Goal: Transaction & Acquisition: Download file/media

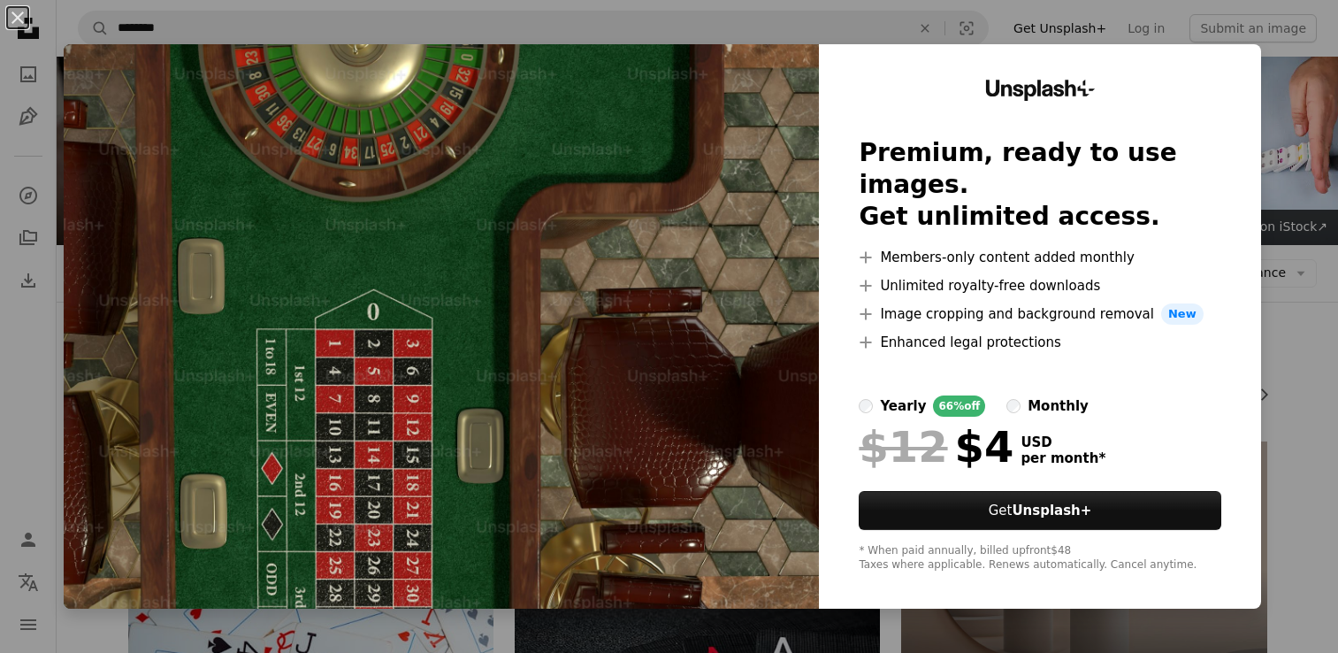
scroll to position [3093, 0]
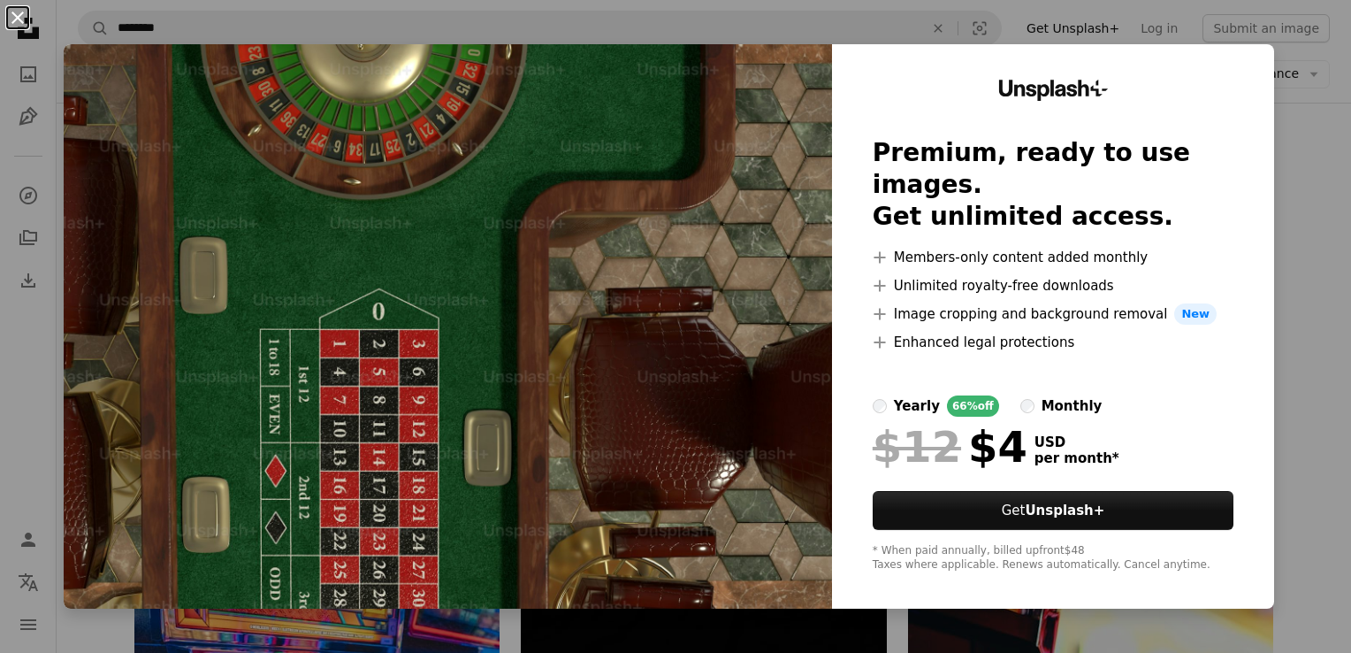
click at [19, 26] on button "An X shape" at bounding box center [17, 17] width 21 height 21
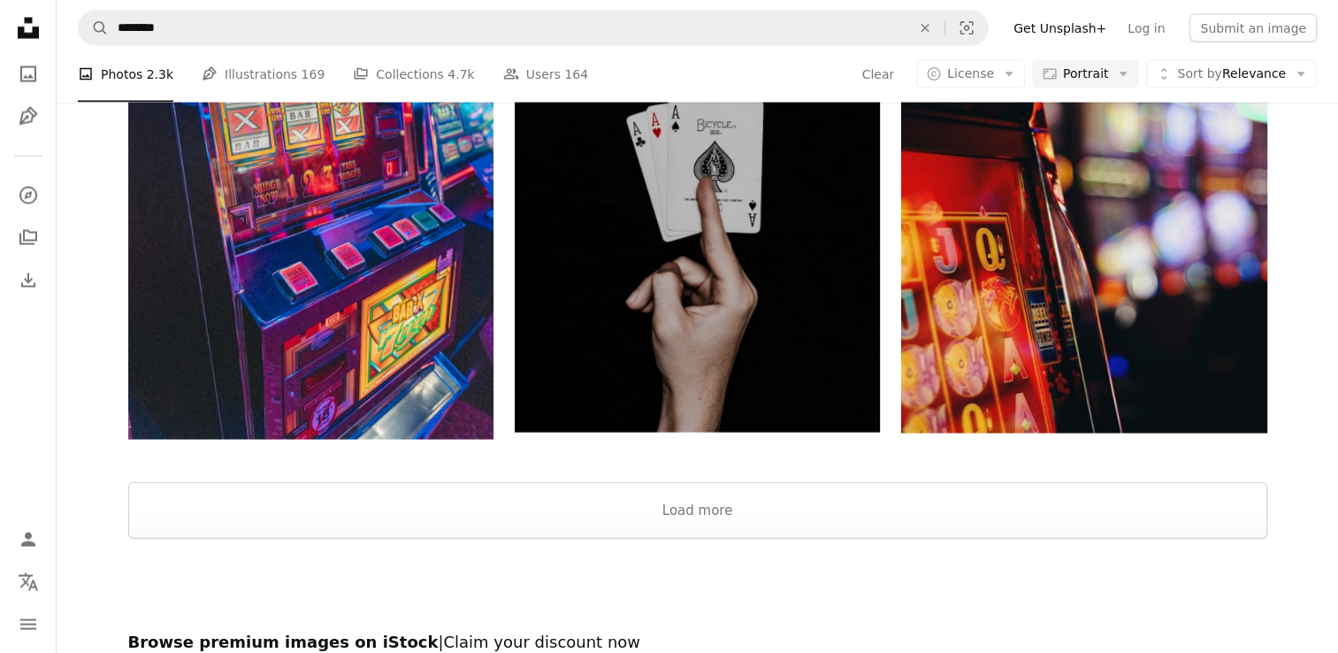
scroll to position [3725, 0]
click at [696, 508] on button "Load more" at bounding box center [697, 509] width 1139 height 57
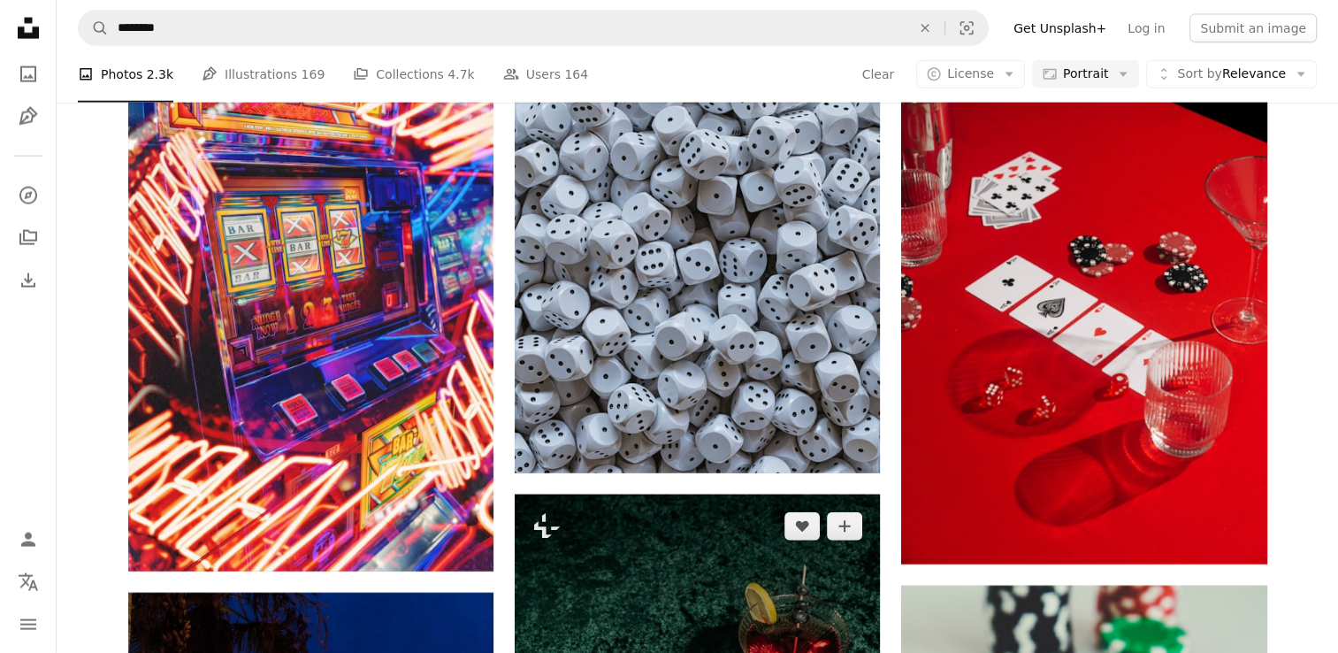
scroll to position [4171, 0]
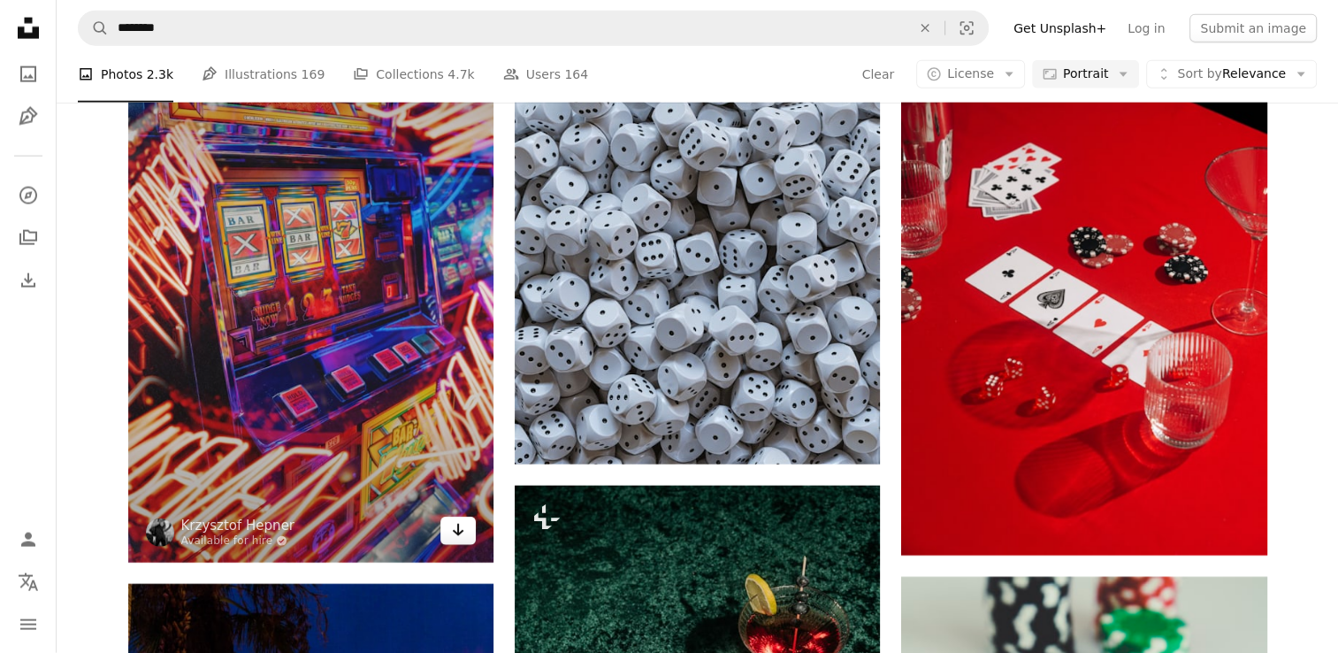
click at [457, 535] on icon "Arrow pointing down" at bounding box center [458, 529] width 14 height 21
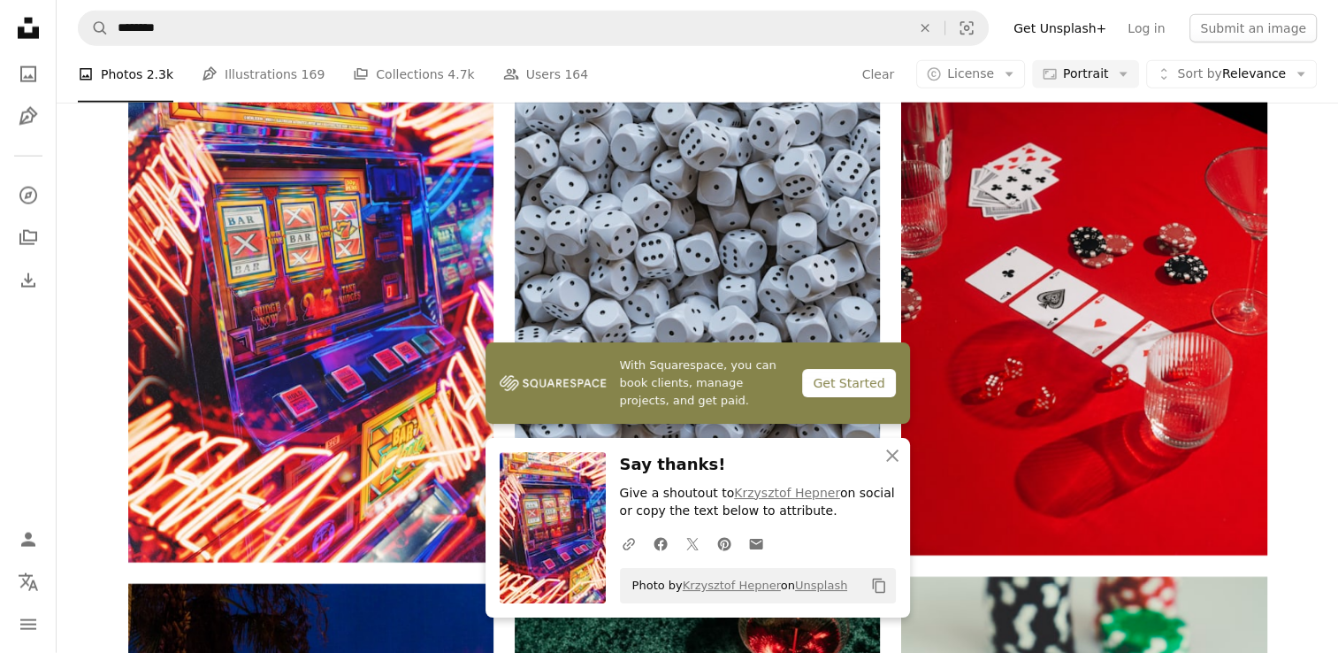
click at [1314, 409] on div "Plus sign for Unsplash+ A heart A plus sign [PERSON_NAME] For Unsplash+ A lock …" at bounding box center [697, 326] width 1281 height 8112
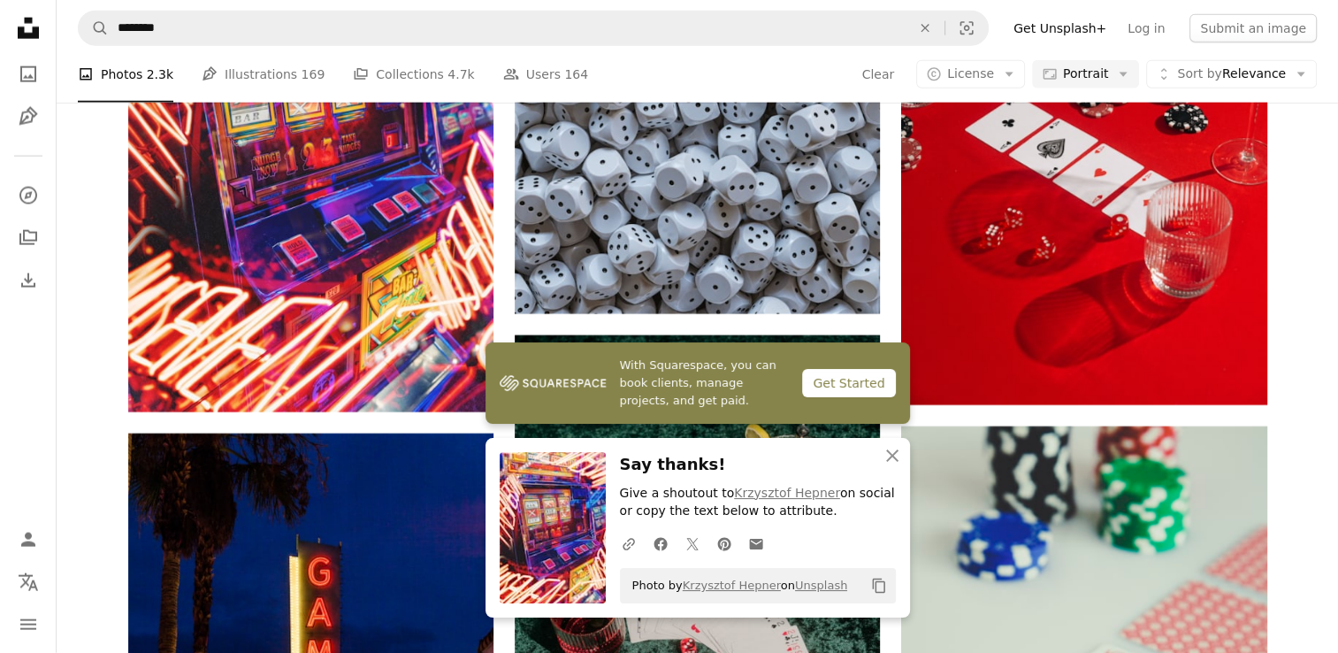
scroll to position [4322, 0]
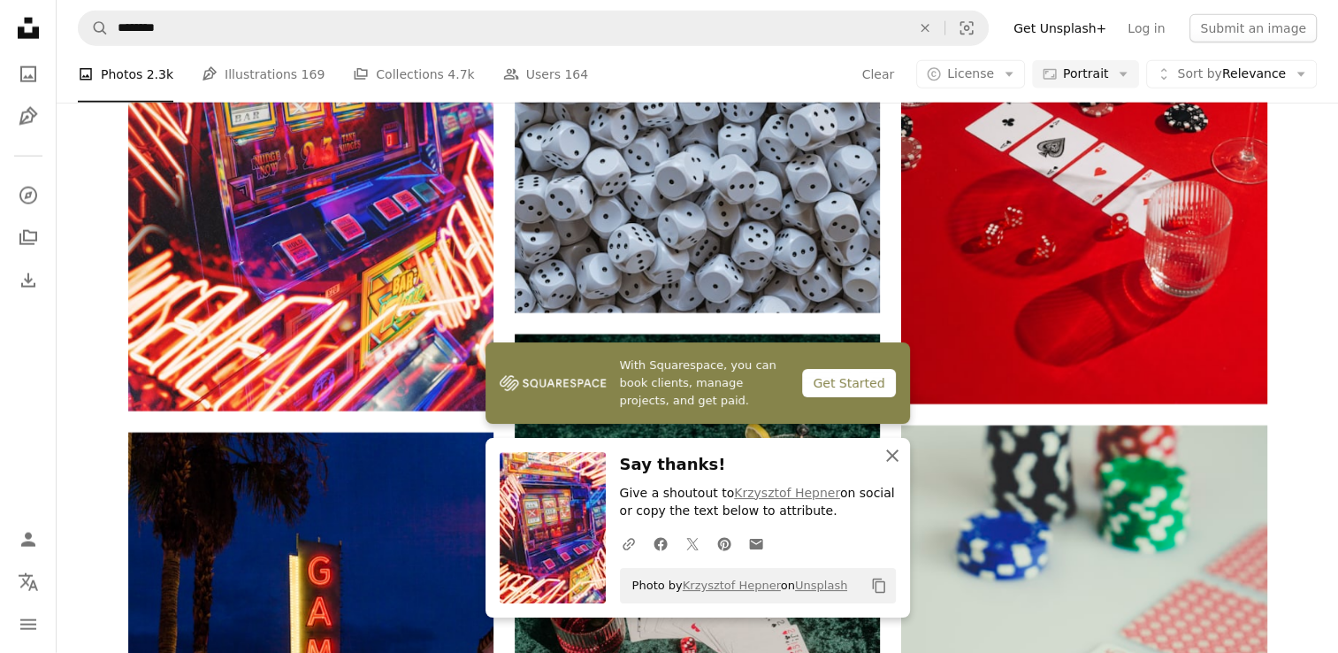
click at [890, 462] on icon "An X shape" at bounding box center [892, 455] width 21 height 21
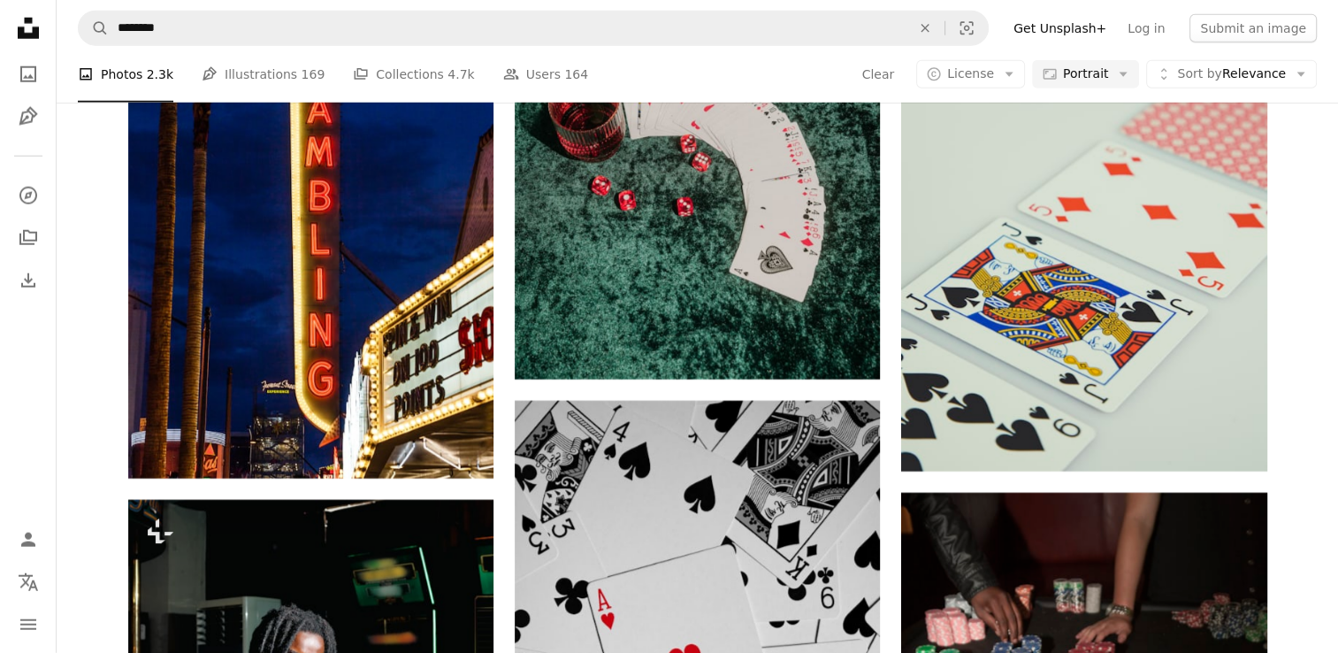
scroll to position [4824, 0]
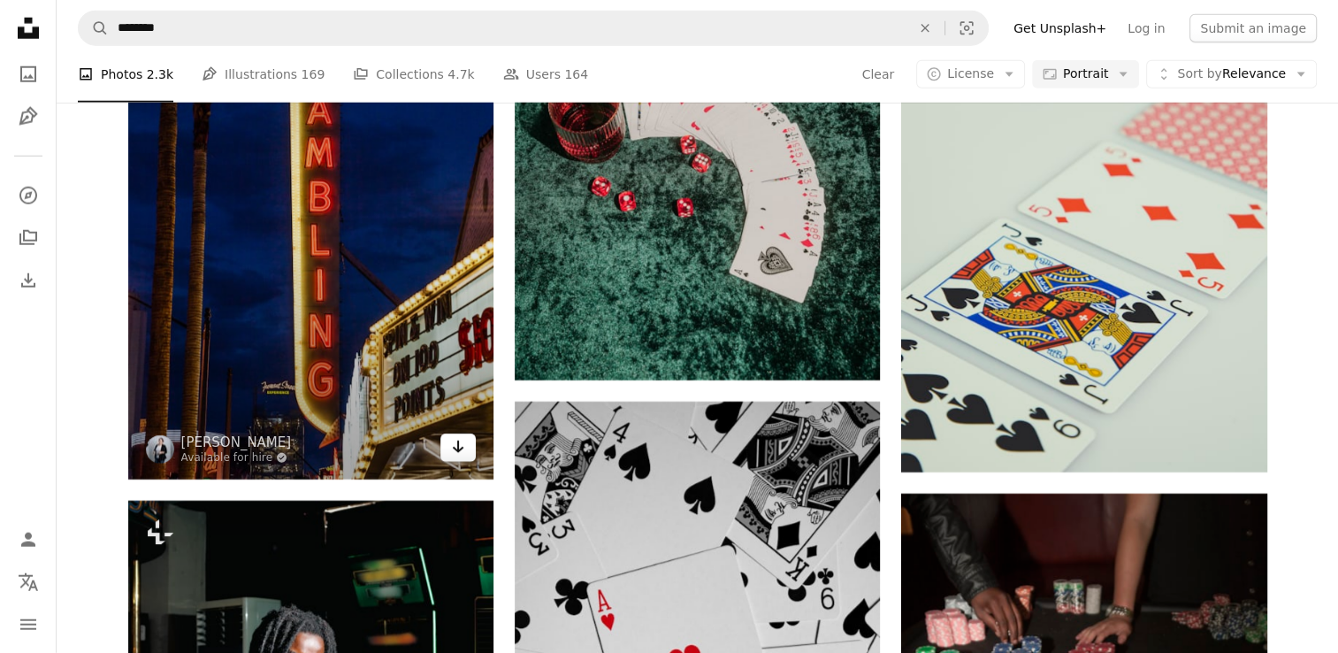
click at [462, 455] on icon "Arrow pointing down" at bounding box center [458, 446] width 14 height 21
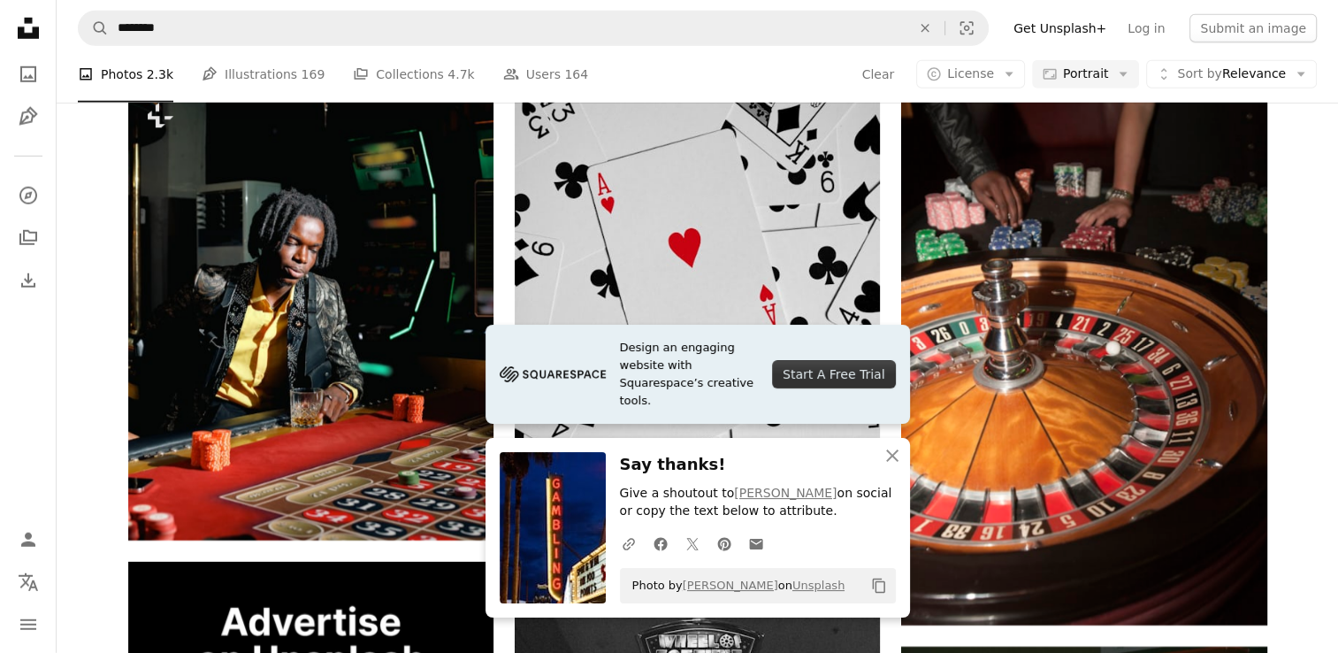
scroll to position [5251, 0]
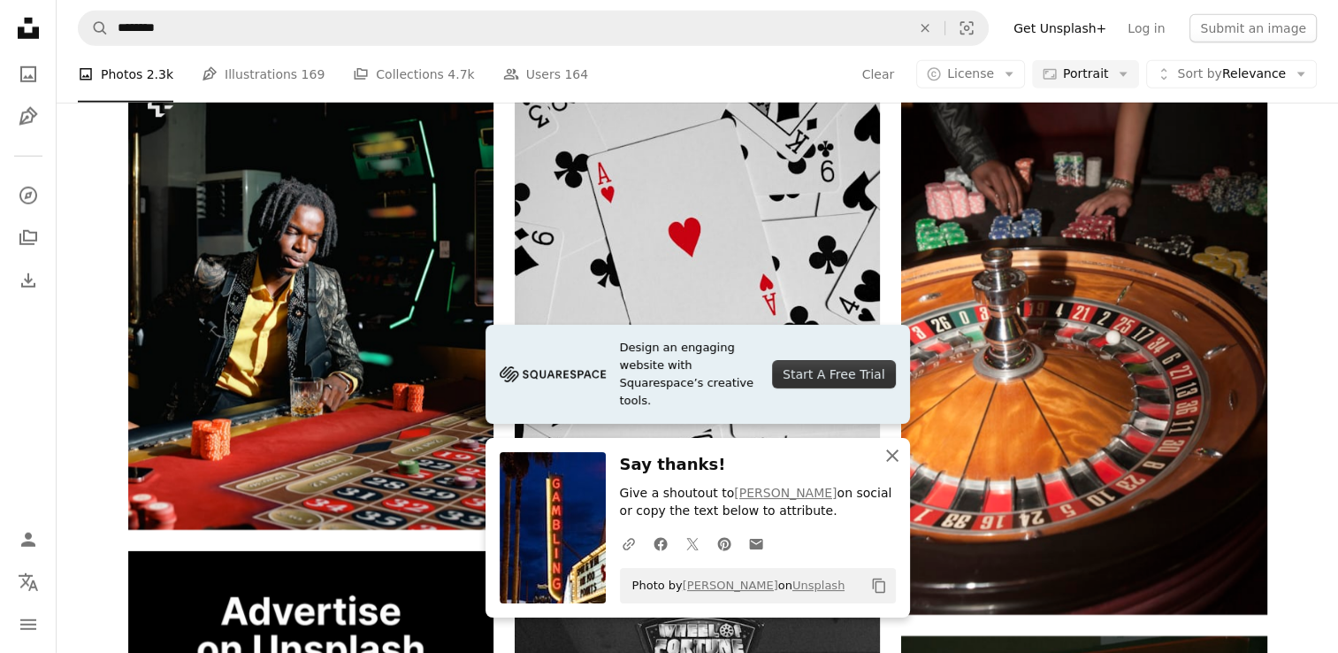
click at [891, 459] on icon "An X shape" at bounding box center [892, 455] width 21 height 21
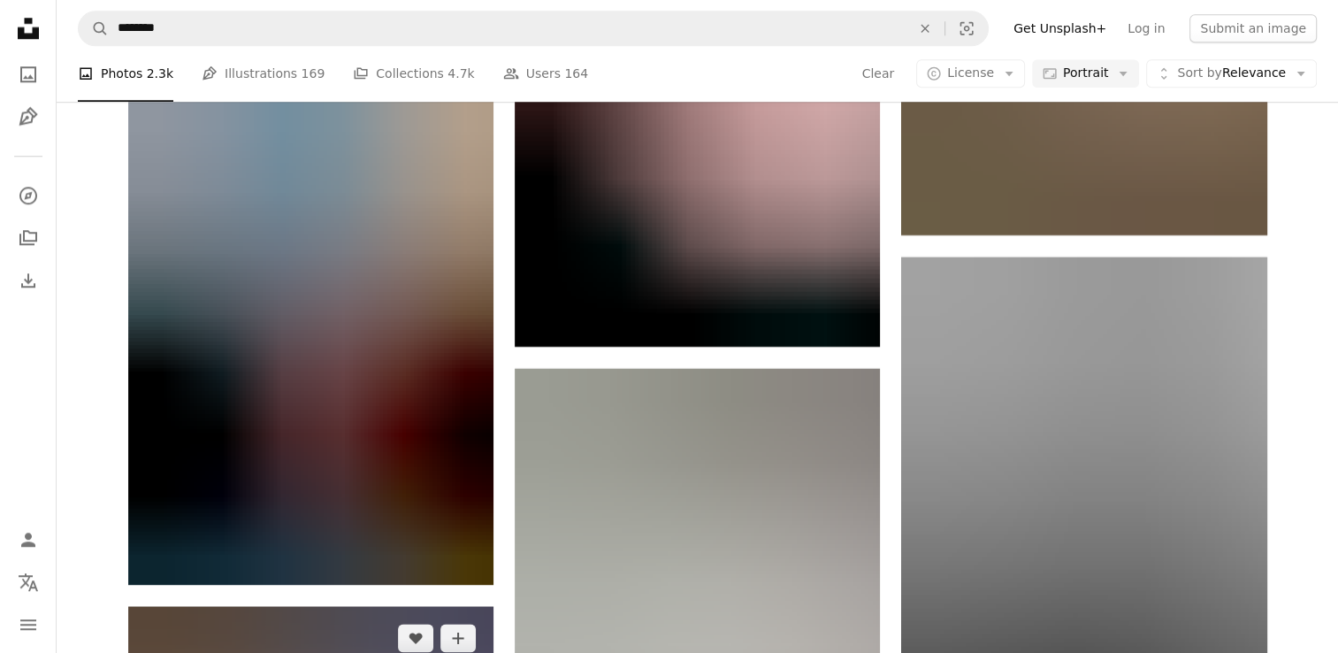
scroll to position [8460, 0]
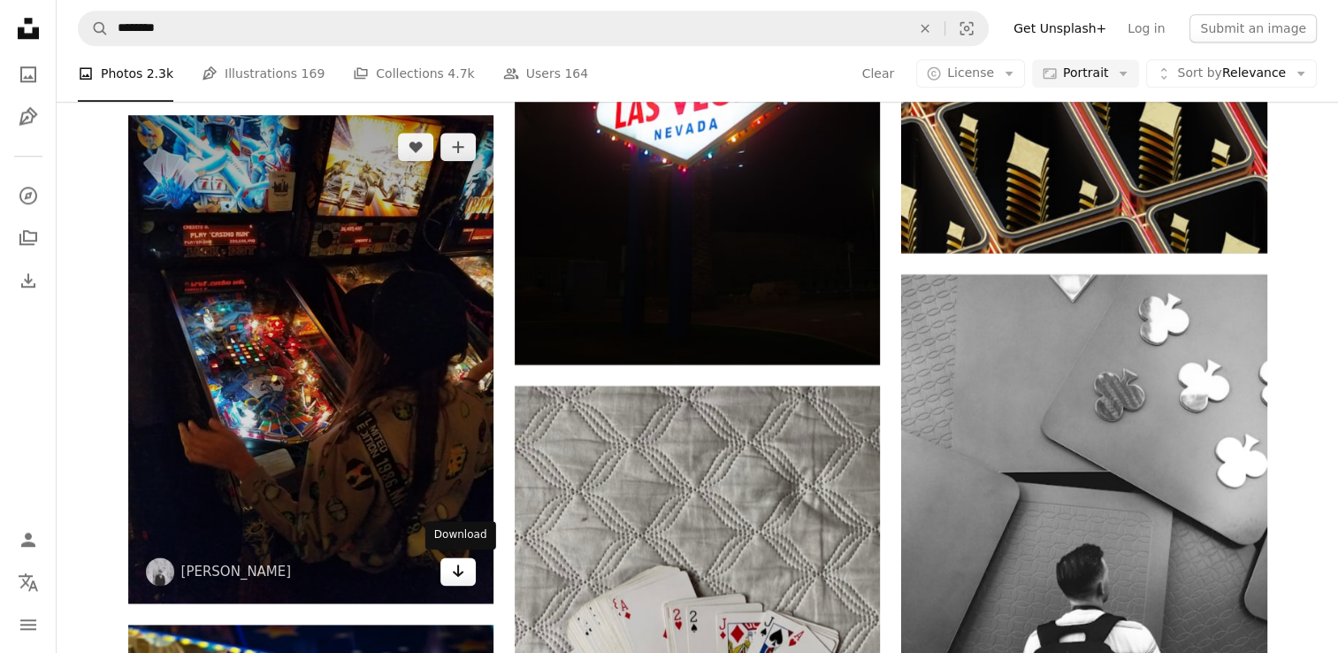
click at [463, 572] on icon "Arrow pointing down" at bounding box center [458, 570] width 14 height 21
